Goal: Find specific page/section: Find specific page/section

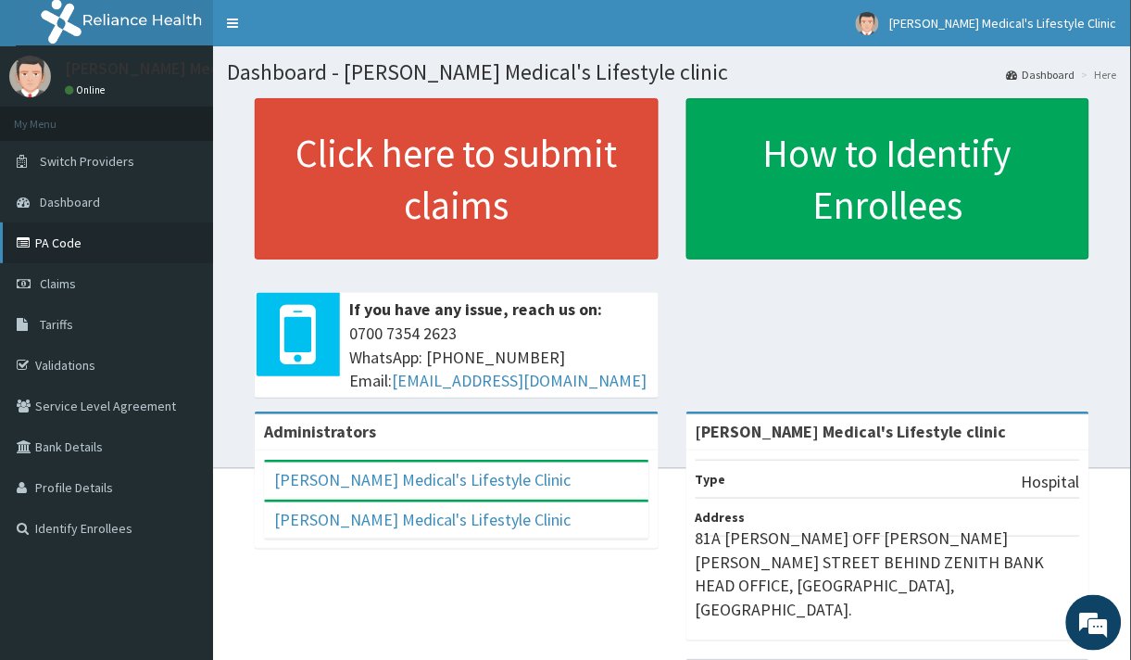
click at [97, 234] on link "PA Code" at bounding box center [106, 242] width 213 height 41
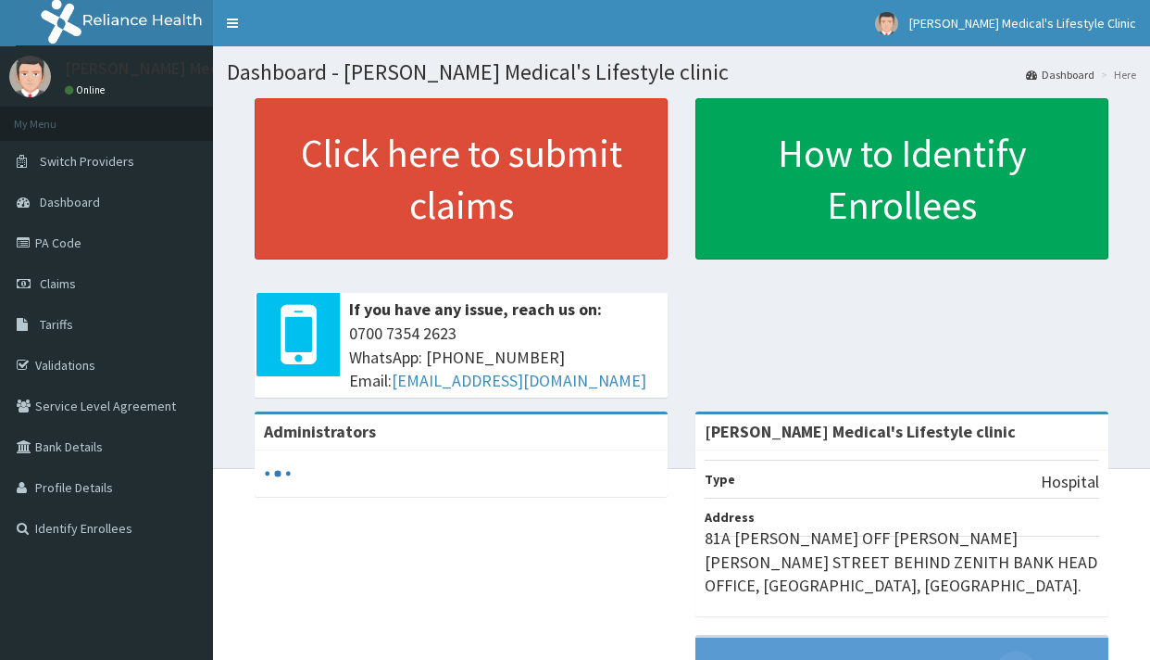
click at [46, 234] on link "PA Code" at bounding box center [106, 242] width 213 height 41
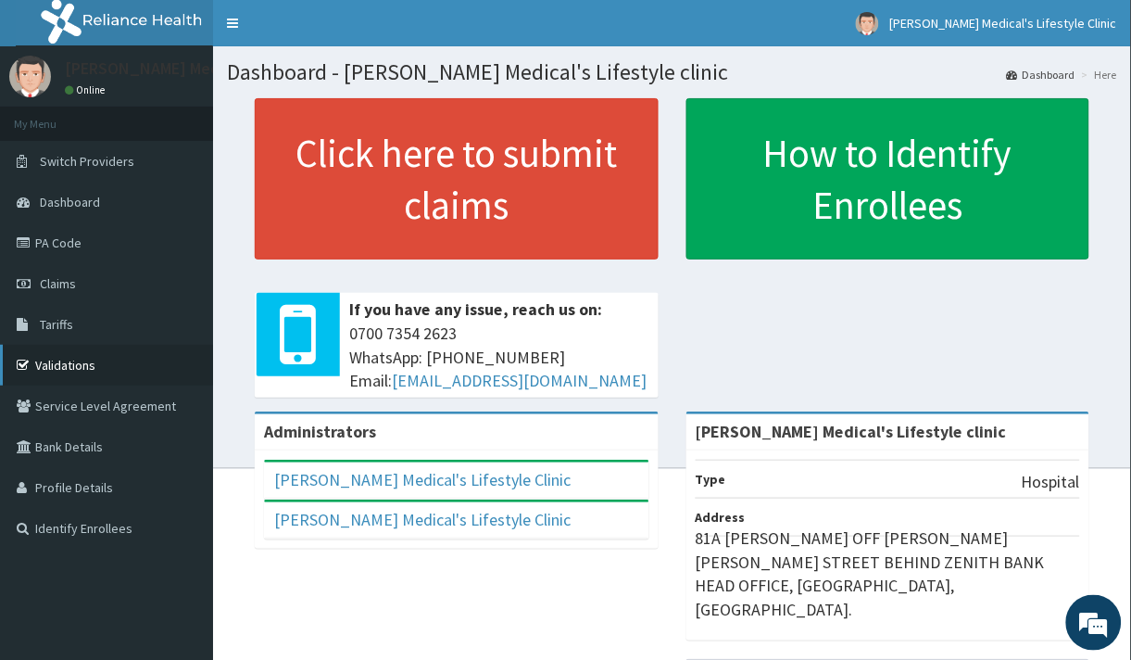
click at [44, 353] on link "Validations" at bounding box center [106, 365] width 213 height 41
